Goal: Information Seeking & Learning: Check status

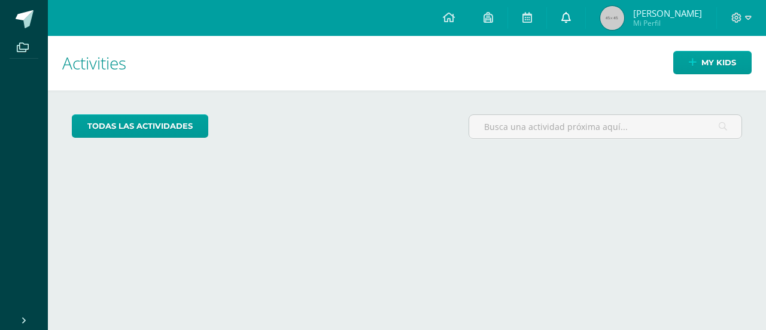
click at [582, 9] on link at bounding box center [566, 18] width 38 height 36
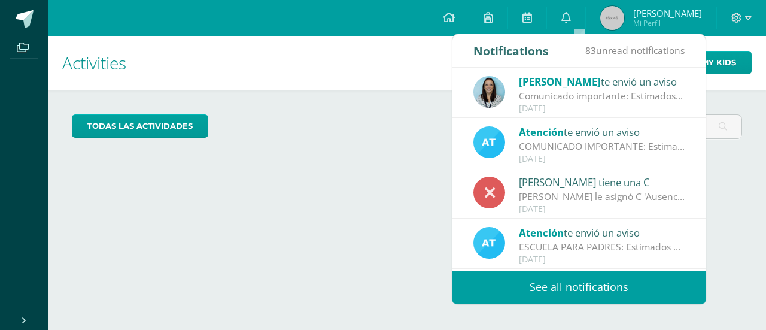
click at [637, 174] on div "[PERSON_NAME] tiene una C" at bounding box center [602, 182] width 166 height 16
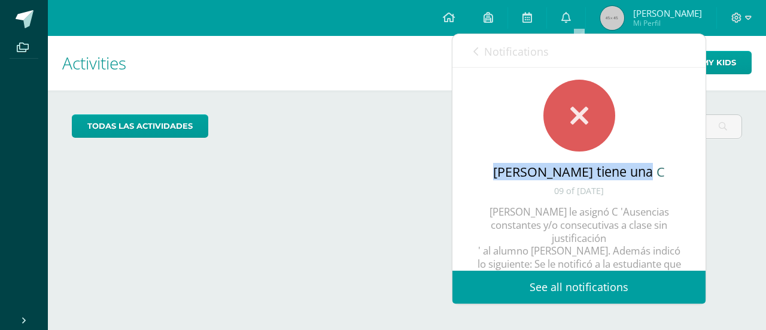
drag, startPoint x: 696, startPoint y: 138, endPoint x: 696, endPoint y: 175, distance: 37.1
click at [696, 175] on div "[PERSON_NAME] tiene una C 09 of [DATE] [PERSON_NAME] le asignó C 'Ausencias con…" at bounding box center [579, 201] width 253 height 267
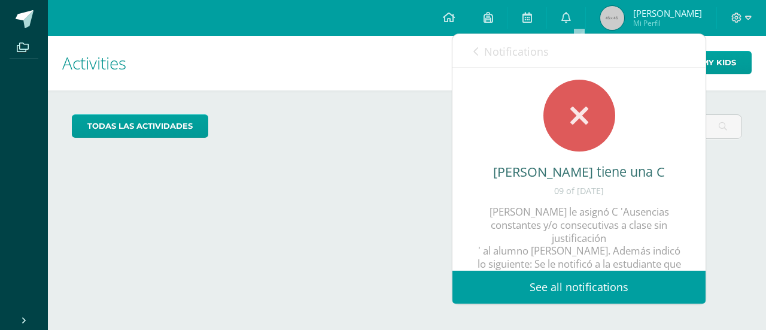
click at [480, 48] on link "Notifications" at bounding box center [511, 51] width 75 height 34
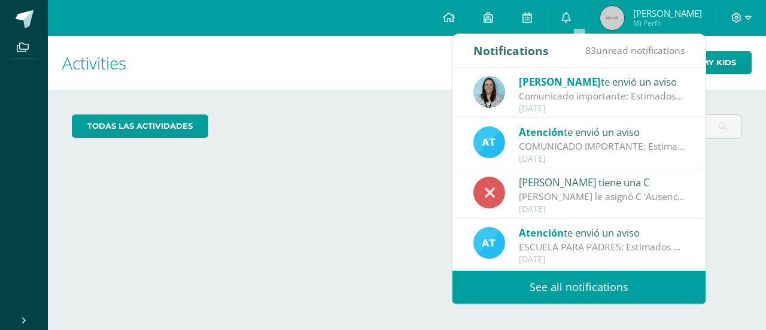
drag, startPoint x: 571, startPoint y: 182, endPoint x: 624, endPoint y: 208, distance: 59.7
click at [624, 208] on div "[DATE]" at bounding box center [602, 209] width 166 height 10
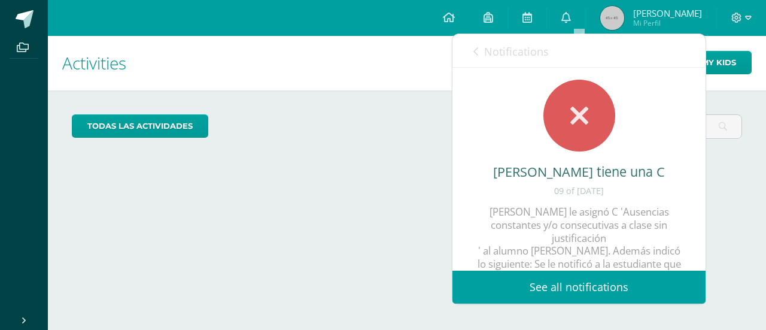
drag, startPoint x: 624, startPoint y: 208, endPoint x: 673, endPoint y: 115, distance: 104.7
click at [673, 115] on div "[PERSON_NAME] tiene una C 09 of [DATE] [PERSON_NAME] le asignó C 'Ausencias con…" at bounding box center [579, 201] width 253 height 267
click at [480, 53] on link "Notifications" at bounding box center [511, 51] width 75 height 34
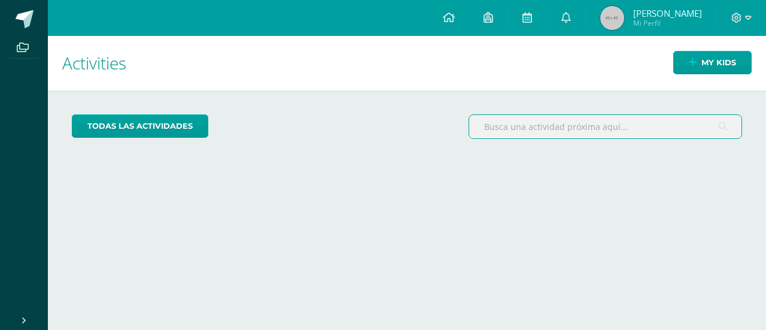
drag, startPoint x: 708, startPoint y: 138, endPoint x: 708, endPoint y: 154, distance: 16.8
click at [708, 154] on div "todas las Actividades You don’t have any activities Check the rest of the perio…" at bounding box center [407, 131] width 718 height 82
click at [624, 22] on img at bounding box center [613, 18] width 24 height 24
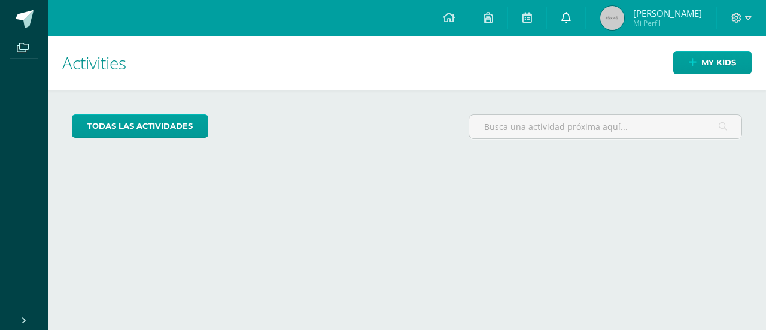
click at [573, 15] on link at bounding box center [566, 18] width 38 height 36
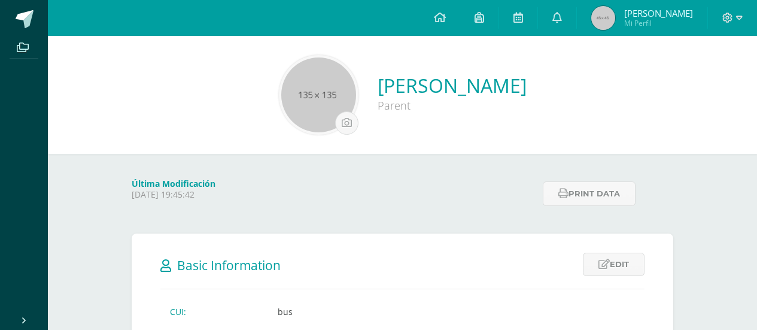
click at [562, 15] on icon at bounding box center [558, 17] width 10 height 11
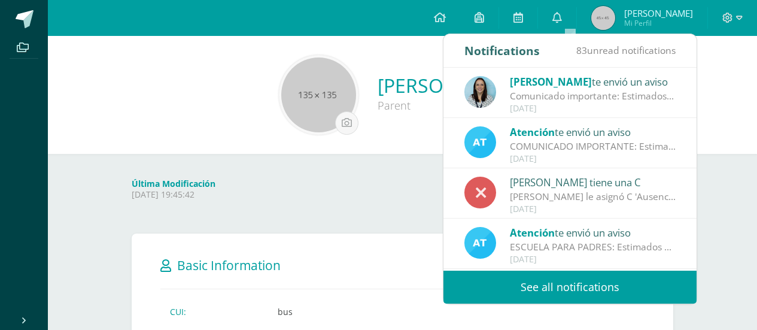
drag, startPoint x: 533, startPoint y: 200, endPoint x: 516, endPoint y: 144, distance: 58.7
click at [516, 144] on div "COMUNICADO IMPORTANTE: Estimados padres de familia. Reciban un cordial saludo. …" at bounding box center [593, 147] width 166 height 14
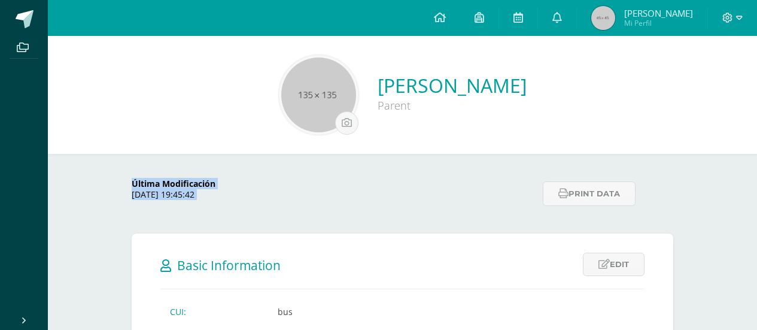
drag, startPoint x: 715, startPoint y: 131, endPoint x: 710, endPoint y: 168, distance: 37.5
click at [559, 17] on link at bounding box center [557, 18] width 38 height 36
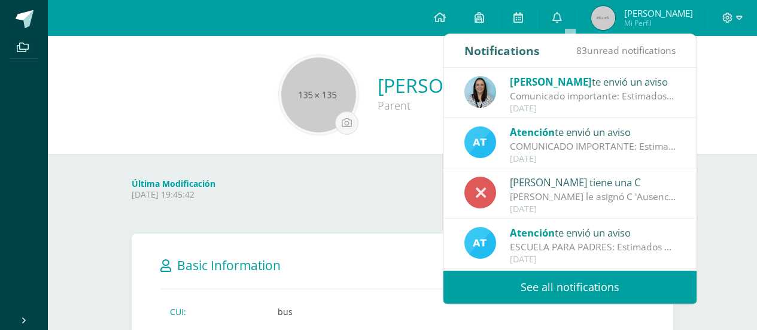
click at [594, 213] on div "[DATE]" at bounding box center [593, 209] width 166 height 10
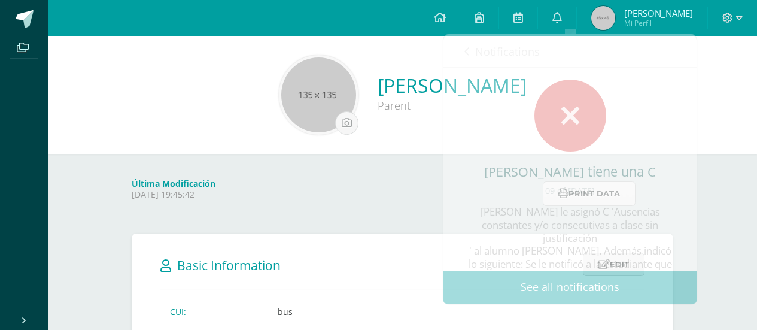
drag, startPoint x: 706, startPoint y: 137, endPoint x: 706, endPoint y: 159, distance: 22.8
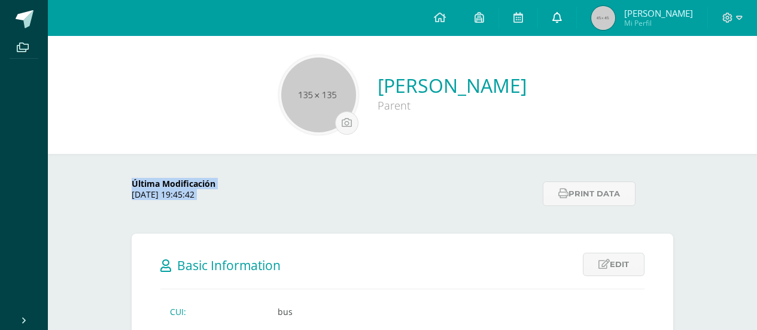
click at [577, 23] on link at bounding box center [557, 18] width 38 height 36
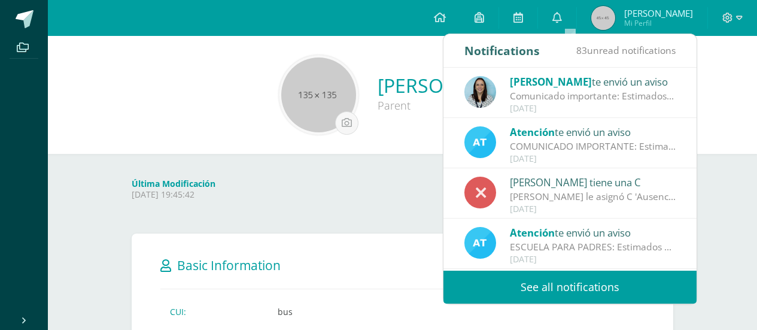
click at [635, 173] on div "[PERSON_NAME] tiene una C [PERSON_NAME] le asignó C 'Ausencias constantes y/o c…" at bounding box center [570, 193] width 253 height 50
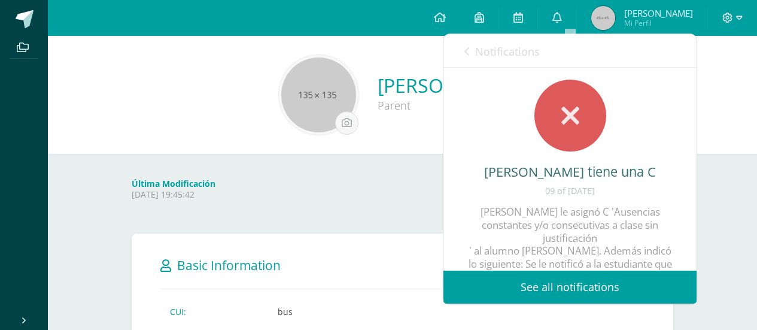
drag, startPoint x: 698, startPoint y: 151, endPoint x: 687, endPoint y: 177, distance: 27.9
click at [687, 177] on div "Notifications 83 unread notifications Notifications Melissa Arevalo te envió un…" at bounding box center [570, 169] width 254 height 271
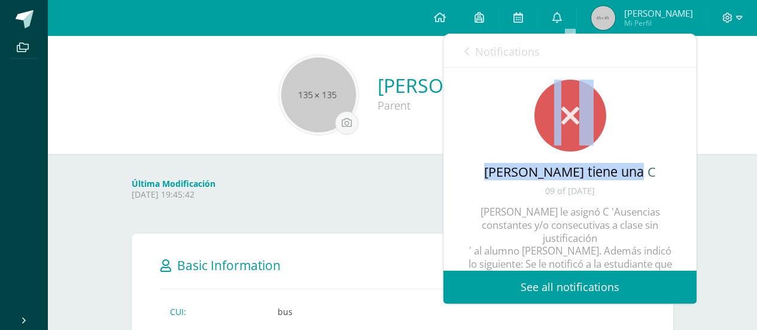
click at [684, 171] on div "Fatima Alejandra Raquec Jiménez tiene una C 09 of September of 2025 Nancy Lopez…" at bounding box center [570, 201] width 253 height 267
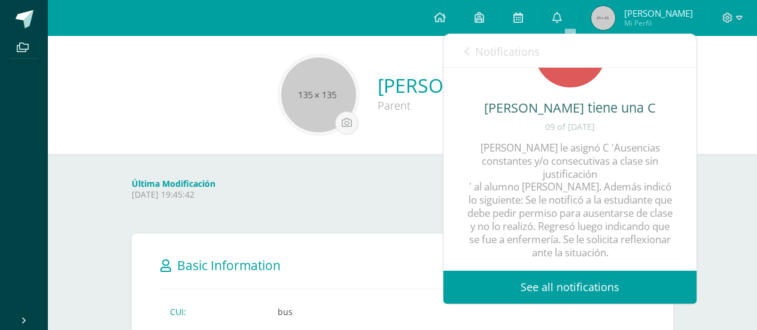
scroll to position [94, 0]
drag, startPoint x: 624, startPoint y: 289, endPoint x: 535, endPoint y: 104, distance: 205.9
click at [535, 104] on div "Fatima Alejandra Raquec Jiménez tiene una C 09 of September of 2025 Nancy Lopez…" at bounding box center [570, 137] width 253 height 267
drag, startPoint x: 535, startPoint y: 104, endPoint x: 491, endPoint y: 233, distance: 136.7
click at [491, 233] on div "[PERSON_NAME] le asignó C 'Ausencias constantes y/o consecutivas a clase sin ju…" at bounding box center [570, 200] width 205 height 118
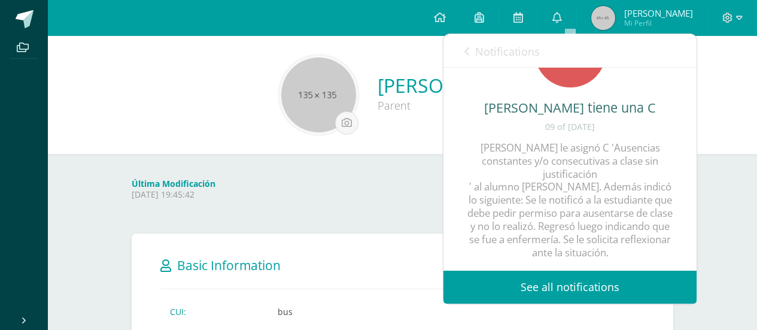
drag, startPoint x: 484, startPoint y: 84, endPoint x: 627, endPoint y: 276, distance: 239.3
click at [626, 275] on div "Notifications 83 unread notifications Notifications Melissa Arevalo te envió un…" at bounding box center [570, 168] width 253 height 269
click at [459, 46] on div "Notifications 83 unread notifications Notifications" at bounding box center [570, 51] width 253 height 34
click at [463, 49] on div "Notifications 83 unread notifications Notifications" at bounding box center [570, 51] width 253 height 34
click at [466, 52] on div "Notifications 83 unread notifications Notifications" at bounding box center [570, 51] width 253 height 34
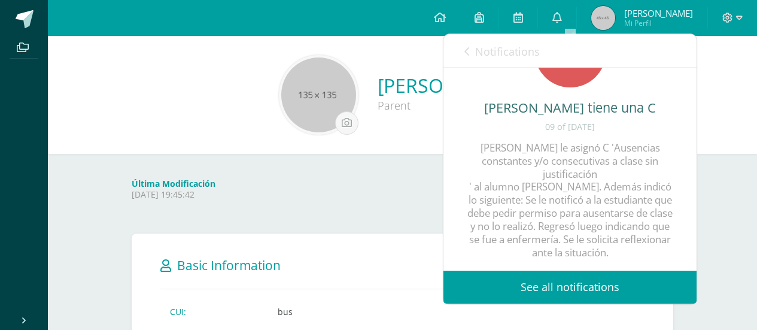
click at [468, 56] on icon at bounding box center [467, 52] width 5 height 10
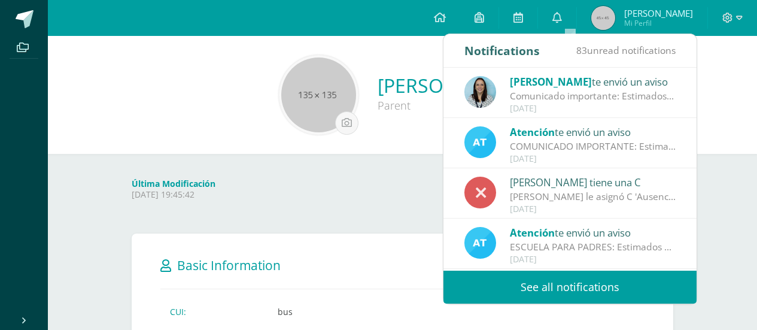
drag, startPoint x: 568, startPoint y: 200, endPoint x: 289, endPoint y: 163, distance: 282.1
click at [289, 163] on div "Última Modificación Monday 26 May 2025 19:45:42 Print data" at bounding box center [403, 182] width 590 height 56
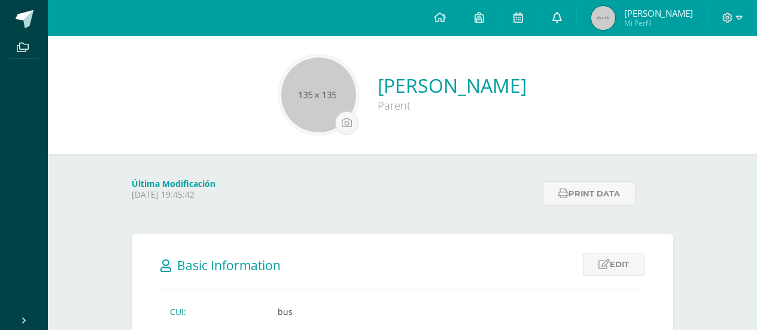
click at [566, 28] on link at bounding box center [557, 18] width 38 height 36
drag, startPoint x: 699, startPoint y: 124, endPoint x: 702, endPoint y: 142, distance: 18.1
click at [702, 142] on div "Sandra Jutidh Jimenez Parent" at bounding box center [403, 95] width 710 height 118
click at [570, 8] on link at bounding box center [557, 18] width 38 height 36
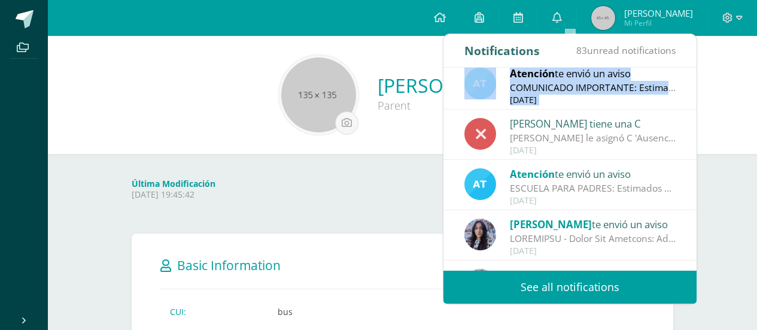
scroll to position [61, 0]
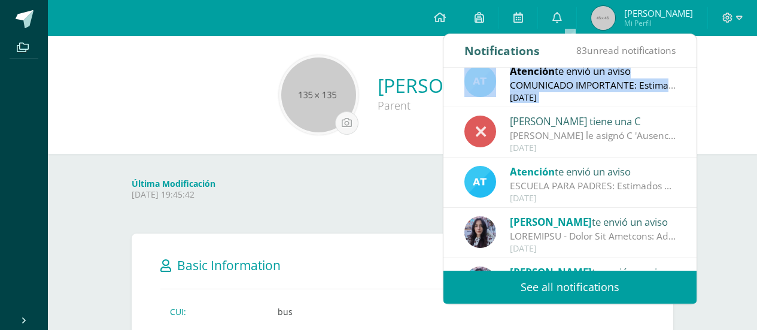
drag, startPoint x: 688, startPoint y: 129, endPoint x: 680, endPoint y: 156, distance: 28.6
click at [680, 156] on div "Melissa Arevalo te envió un aviso Comunicado importante: Estimados padres de fa…" at bounding box center [570, 169] width 253 height 203
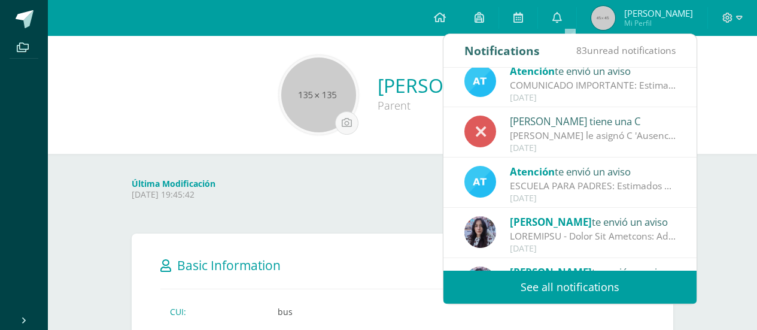
click at [577, 137] on div "[PERSON_NAME] le asignó C 'Ausencias constantes y/o consecutivas a clase sin ju…" at bounding box center [593, 136] width 166 height 14
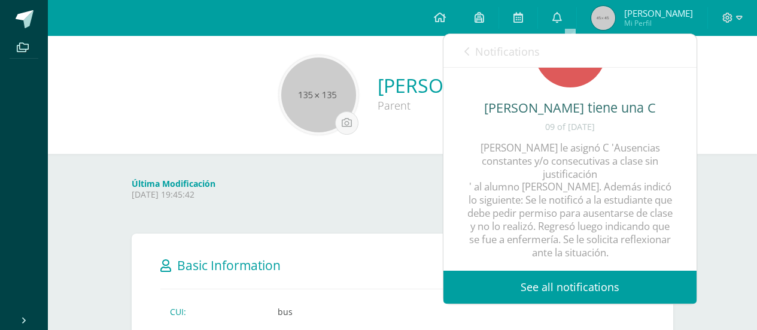
click at [571, 275] on link "See all notifications" at bounding box center [570, 287] width 253 height 33
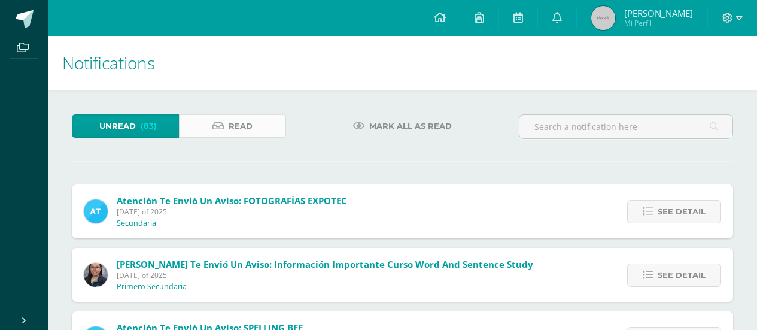
click at [225, 134] on link "Read" at bounding box center [232, 125] width 107 height 23
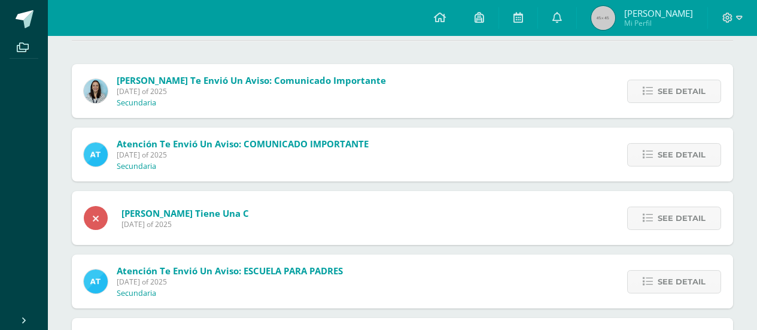
scroll to position [122, 0]
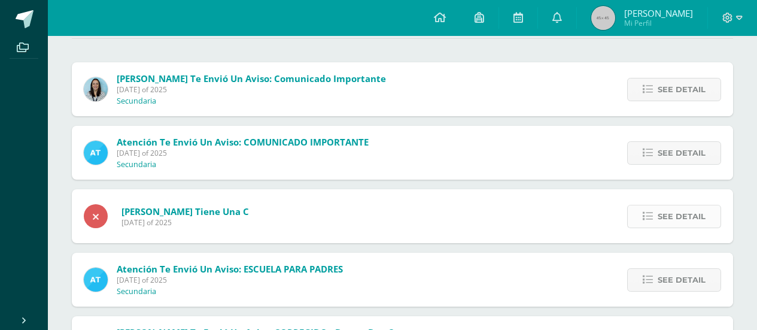
click at [638, 214] on link "See detail" at bounding box center [674, 216] width 94 height 23
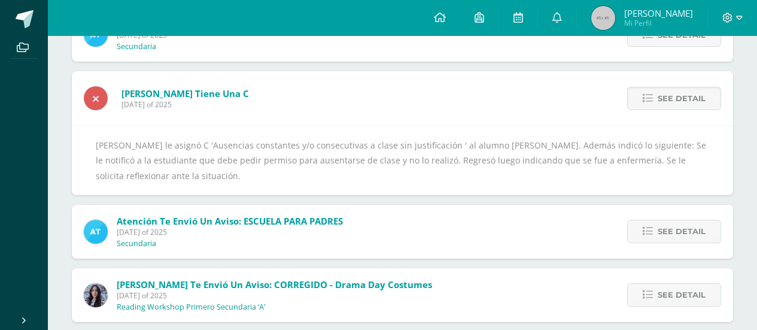
scroll to position [123, 0]
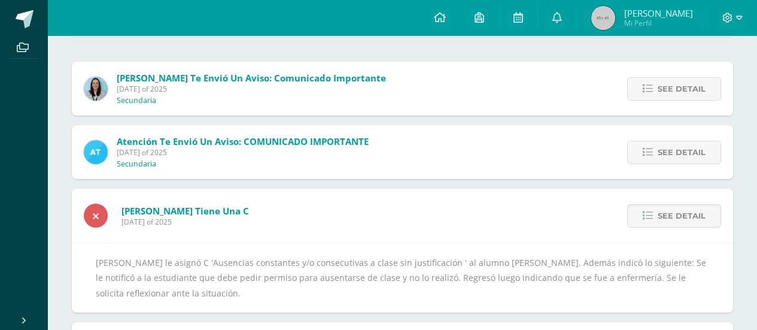
drag, startPoint x: 88, startPoint y: 249, endPoint x: 269, endPoint y: 272, distance: 182.3
click at [275, 304] on div "[PERSON_NAME] le asignó C 'Ausencias constantes y/o consecutivas a clase sin ju…" at bounding box center [403, 277] width 662 height 70
click at [86, 210] on span at bounding box center [96, 216] width 24 height 24
click at [96, 213] on icon at bounding box center [96, 216] width 6 height 10
click at [152, 208] on span "[PERSON_NAME] tiene una C" at bounding box center [186, 211] width 128 height 12
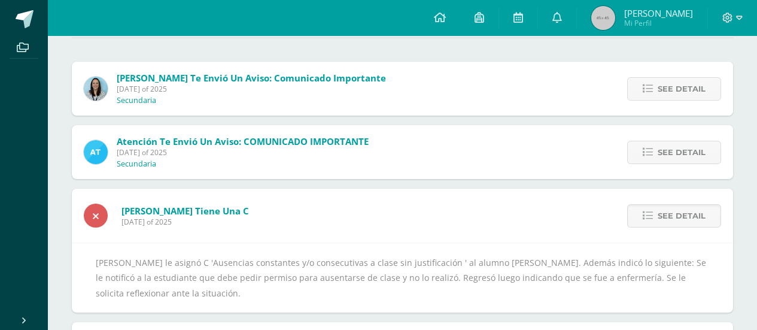
drag, startPoint x: 152, startPoint y: 208, endPoint x: 472, endPoint y: 53, distance: 355.1
click at [536, 11] on link at bounding box center [518, 18] width 38 height 36
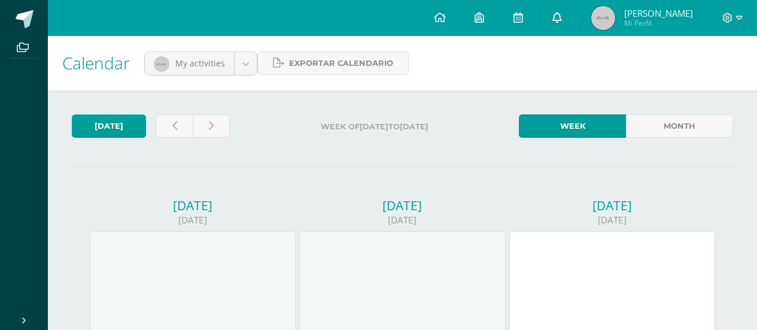
click at [577, 35] on link at bounding box center [557, 18] width 38 height 36
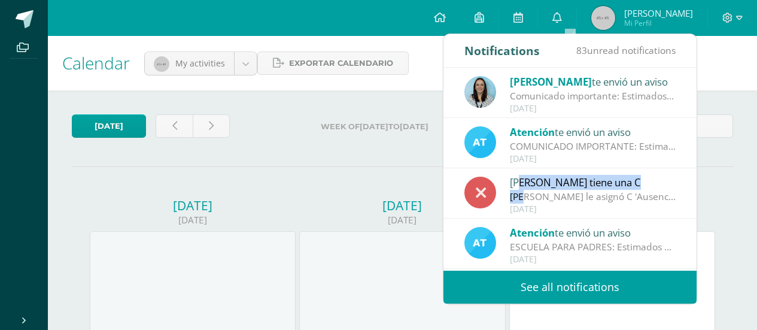
drag, startPoint x: 520, startPoint y: 181, endPoint x: 526, endPoint y: 201, distance: 21.1
click at [526, 201] on div "[PERSON_NAME] tiene una C [PERSON_NAME] le asignó C 'Ausencias constantes y/o c…" at bounding box center [570, 194] width 211 height 40
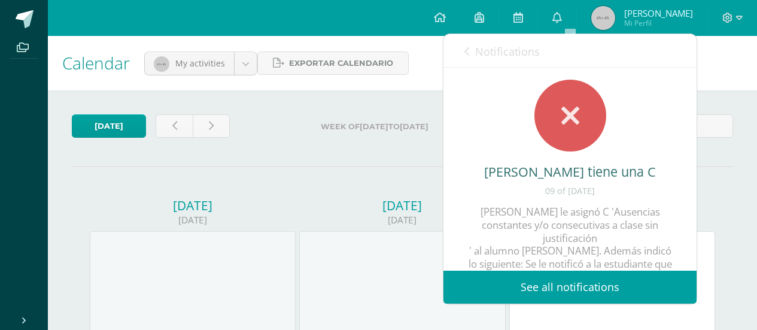
click at [444, 195] on div "[PERSON_NAME] tiene una C [PERSON_NAME] le asignó C 'Ausencias constantes y/o c…" at bounding box center [316, 193] width 253 height 50
click at [568, 137] on div at bounding box center [571, 116] width 72 height 72
